Goal: Task Accomplishment & Management: Manage account settings

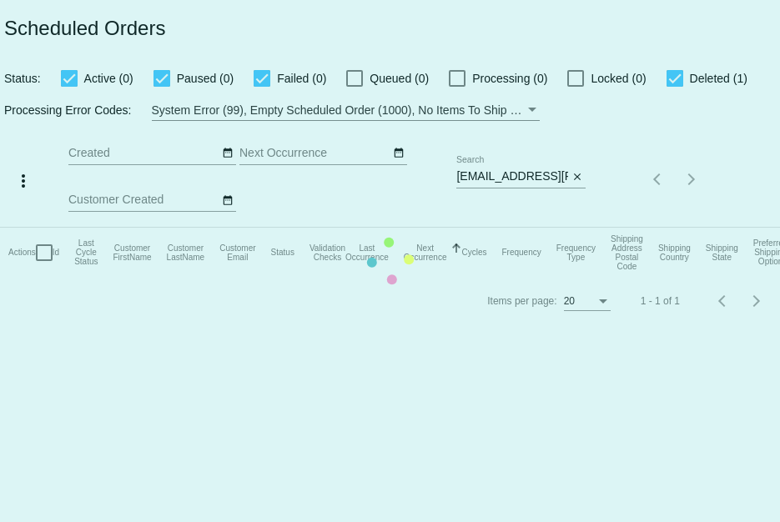
click at [456, 228] on mat-table "Actions Id Last Cycle Status Customer FirstName Customer LastName Customer Emai…" at bounding box center [390, 253] width 780 height 50
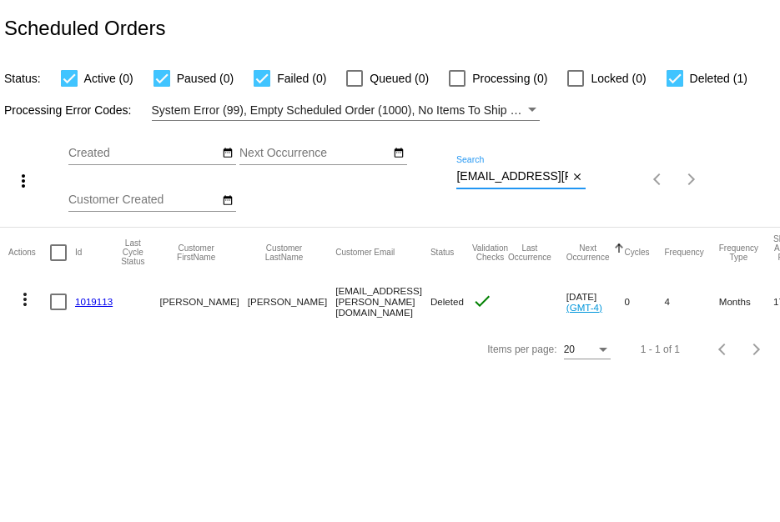
scroll to position [0, 7]
drag, startPoint x: 456, startPoint y: 176, endPoint x: 595, endPoint y: 208, distance: 142.1
click at [595, 208] on div "more_vert Sep Jan Feb Mar [DATE]" at bounding box center [390, 174] width 780 height 106
paste input "k_stone13@hot"
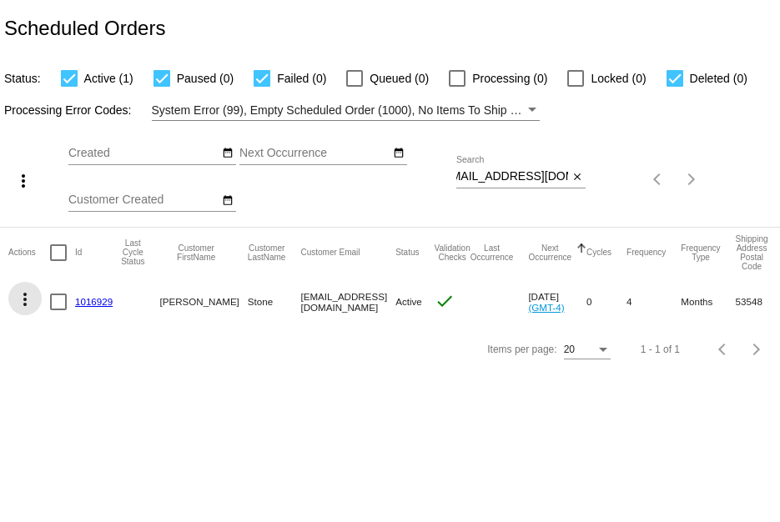
click at [29, 305] on mat-icon "more_vert" at bounding box center [25, 300] width 20 height 20
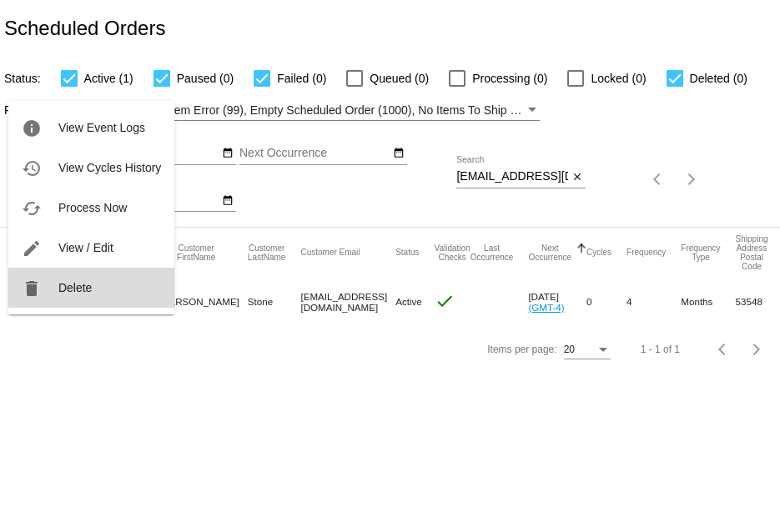
click at [103, 297] on button "delete Delete" at bounding box center [91, 288] width 166 height 40
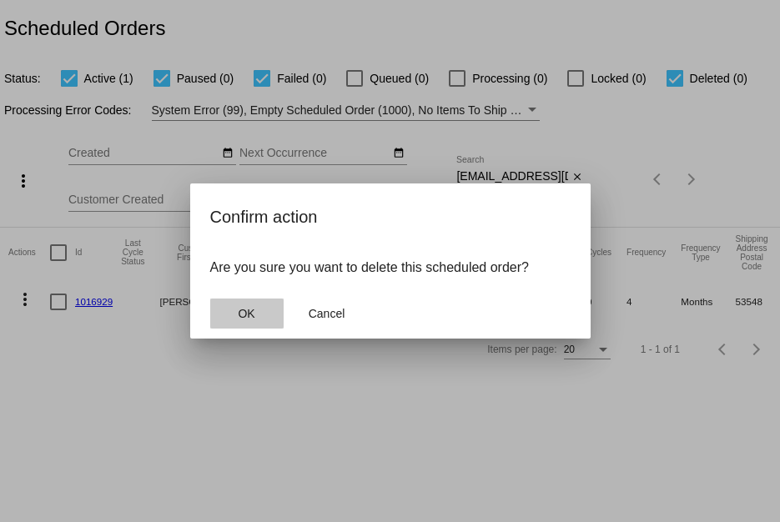
click at [233, 315] on button "OK" at bounding box center [246, 314] width 73 height 30
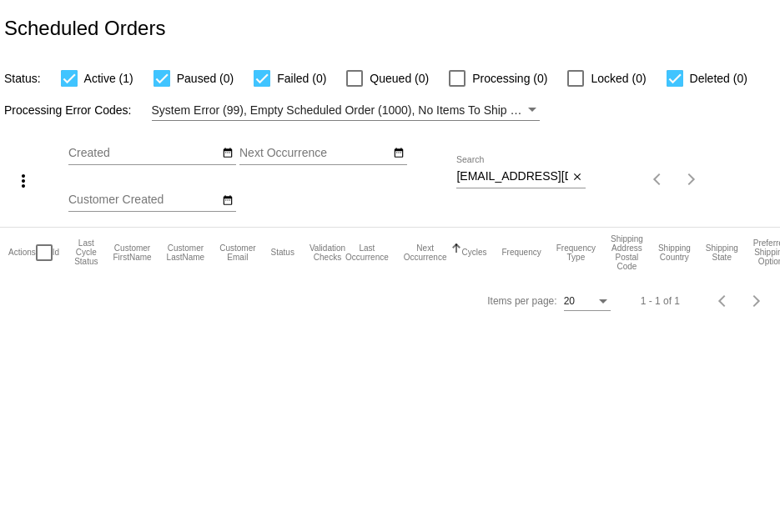
drag, startPoint x: 456, startPoint y: 178, endPoint x: 512, endPoint y: 179, distance: 56.8
click at [512, 179] on div "more_vert Sep Jan Feb Mar [DATE]" at bounding box center [390, 174] width 780 height 106
click at [461, 172] on input "[EMAIL_ADDRESS][DOMAIN_NAME]" at bounding box center [512, 176] width 112 height 13
drag, startPoint x: 456, startPoint y: 172, endPoint x: 746, endPoint y: 207, distance: 291.7
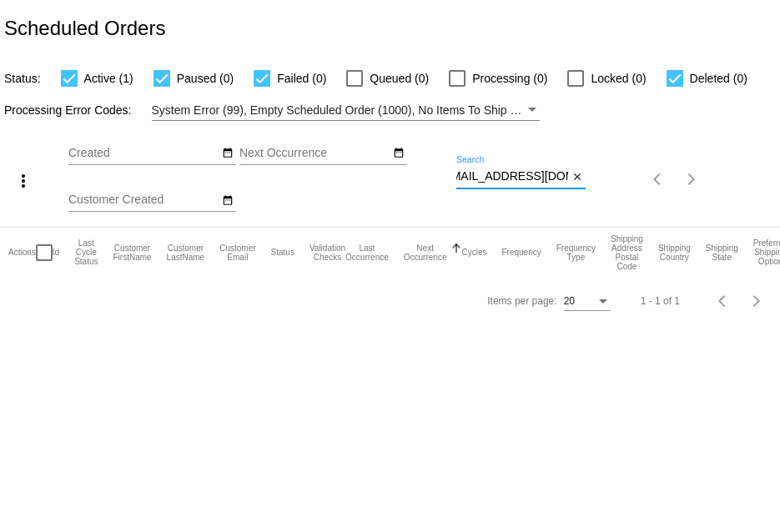
click at [746, 207] on div "more_vert Sep Jan Feb Mar [DATE]" at bounding box center [390, 174] width 780 height 106
paste input "valcouno@g"
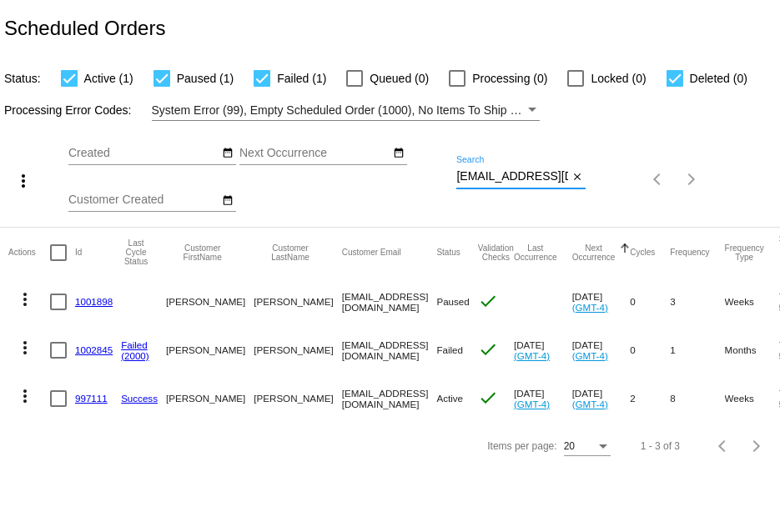
type input "[EMAIL_ADDRESS][DOMAIN_NAME]"
click at [90, 348] on link "1002845" at bounding box center [94, 350] width 38 height 11
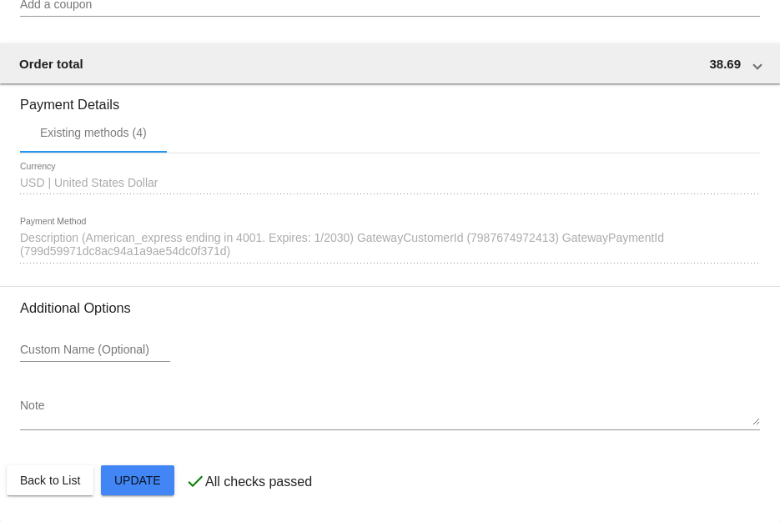
scroll to position [1589, 0]
click at [421, 240] on span "Description (American_express ending in 4001. Expires: 1/2030) GatewayCustomerI…" at bounding box center [342, 244] width 644 height 27
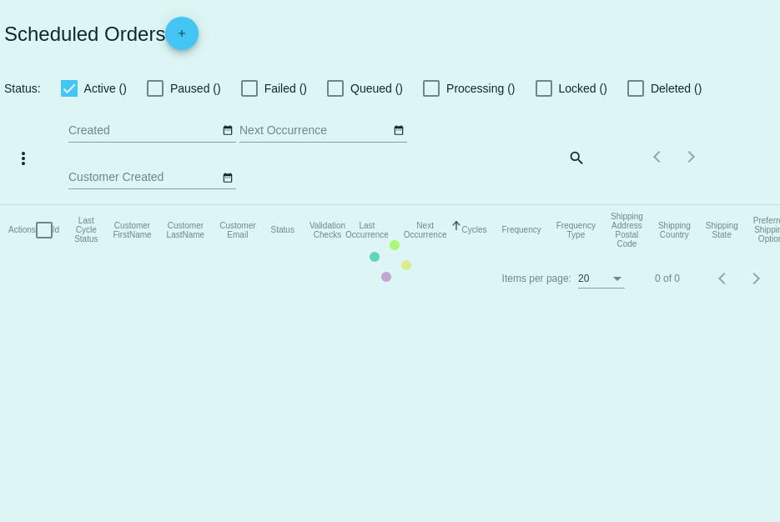
checkbox input "true"
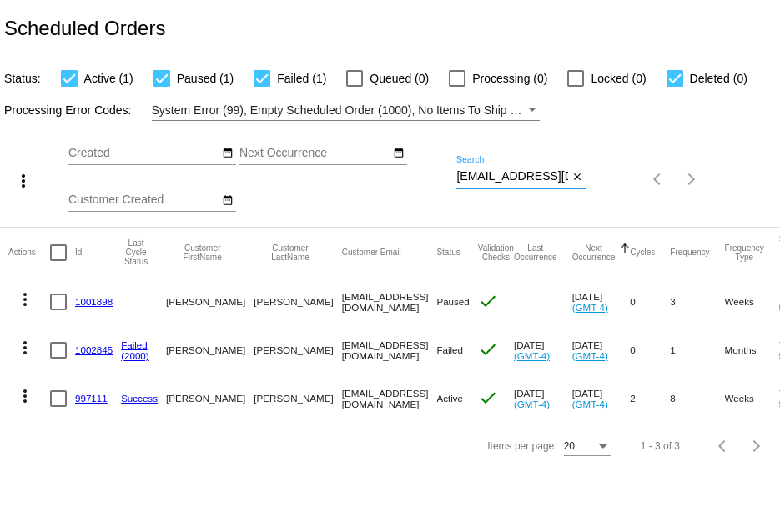
drag, startPoint x: 460, startPoint y: 174, endPoint x: 743, endPoint y: 197, distance: 283.8
click at [743, 197] on div "more_vert Sep Jan Feb Mar [DATE]" at bounding box center [390, 174] width 780 height 106
paste input "[PERSON_NAME][EMAIL_ADDRESS][PERSON_NAME][DOMAIN_NAME]"
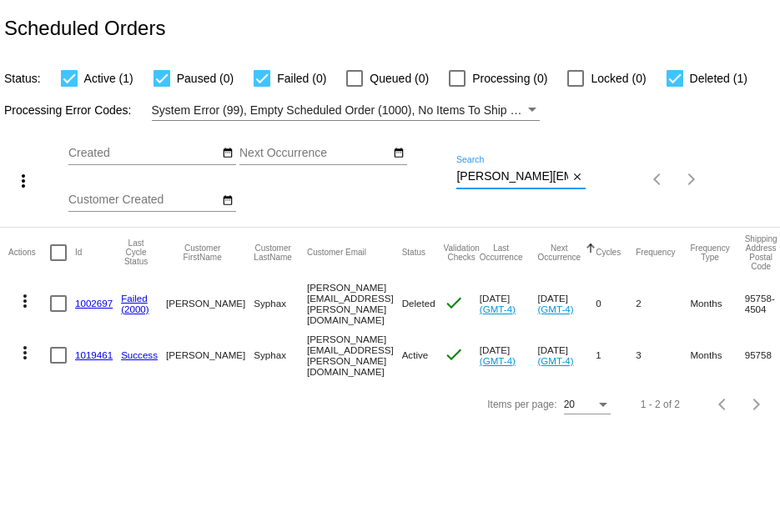
scroll to position [0, 33]
click at [683, 177] on div "more_vert Sep Jan Feb Mar [DATE]" at bounding box center [390, 174] width 780 height 106
paste input "[EMAIL_ADDRESS][DOMAIN_NAME]"
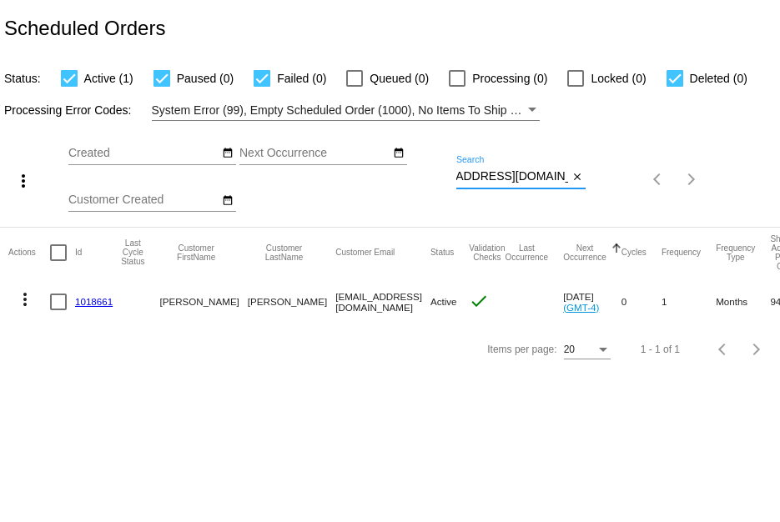
type input "[EMAIL_ADDRESS][DOMAIN_NAME]"
click at [16, 305] on mat-icon "more_vert" at bounding box center [25, 300] width 20 height 20
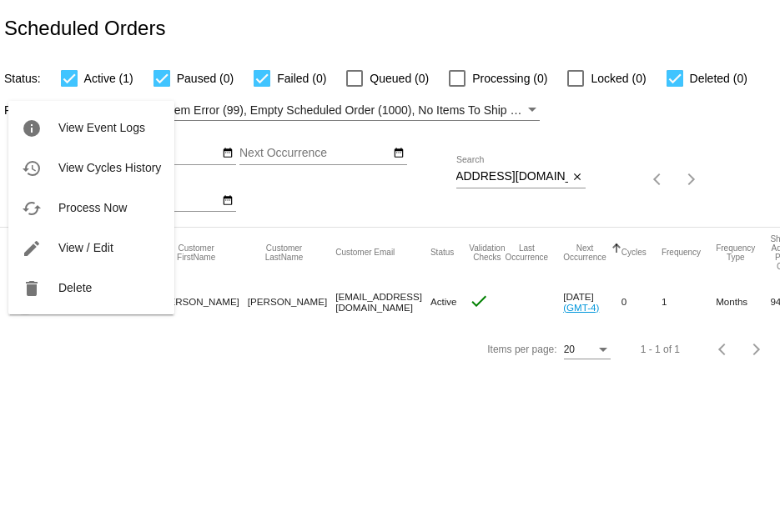
scroll to position [0, 0]
click at [49, 295] on button "delete Delete" at bounding box center [91, 288] width 166 height 40
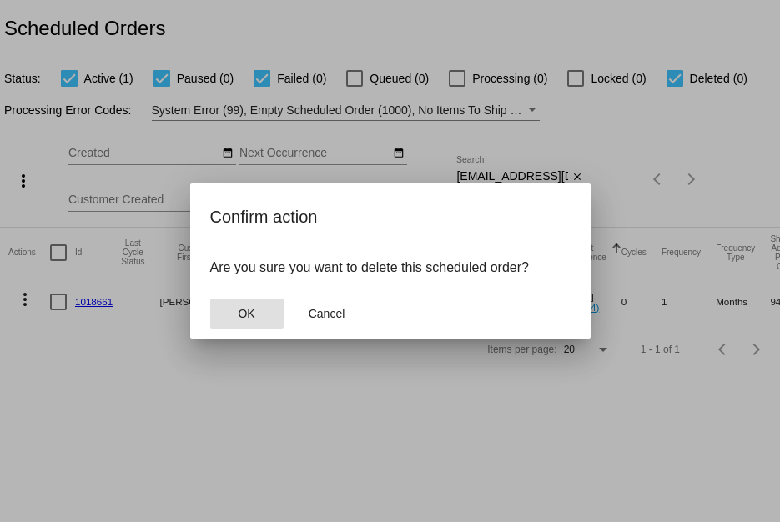
click at [226, 306] on button "OK" at bounding box center [246, 314] width 73 height 30
